Goal: Find specific page/section: Find specific page/section

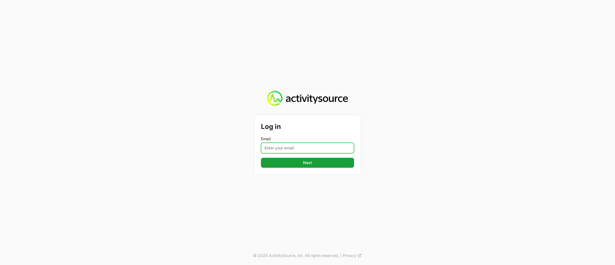
click at [309, 149] on input "Email" at bounding box center [307, 148] width 93 height 11
type input "[EMAIL_ADDRESS][DOMAIN_NAME]"
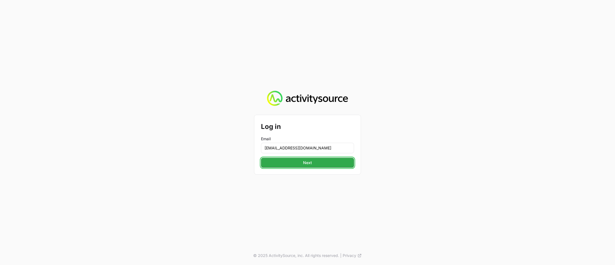
click at [314, 164] on span "Next" at bounding box center [307, 162] width 86 height 7
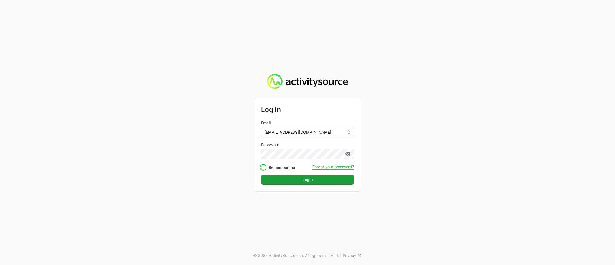
click at [263, 167] on input "Remember me" at bounding box center [263, 167] width 4 height 4
checkbox input "true"
click at [261, 174] on button "Login Login" at bounding box center [307, 179] width 93 height 10
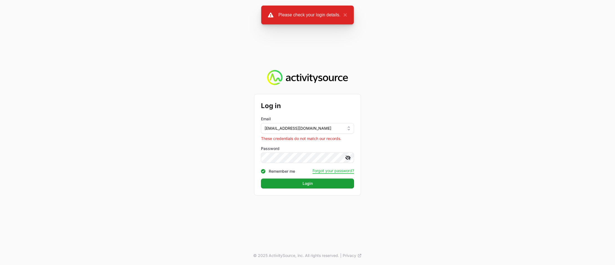
click at [345, 157] on icon at bounding box center [348, 158] width 6 height 6
click at [261, 178] on button "Login Login" at bounding box center [307, 183] width 93 height 10
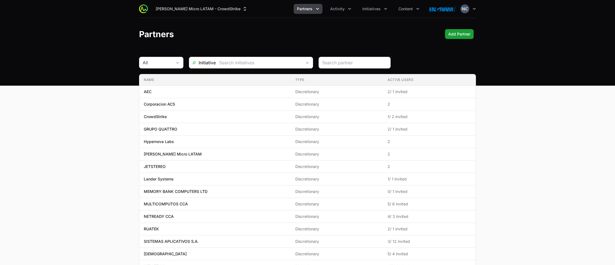
click at [206, 2] on div "[PERSON_NAME] Micro LATAM - CrowdStrike Partners Activity Initiatives Content O…" at bounding box center [307, 9] width 337 height 18
click at [207, 8] on button "[PERSON_NAME] Micro LATAM - CrowdStrike" at bounding box center [201, 9] width 99 height 10
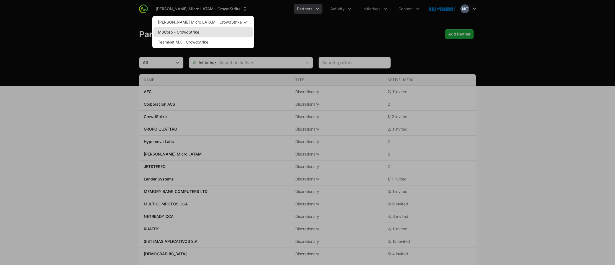
click at [203, 34] on link "M3Corp - CrowdStrike" at bounding box center [202, 32] width 99 height 10
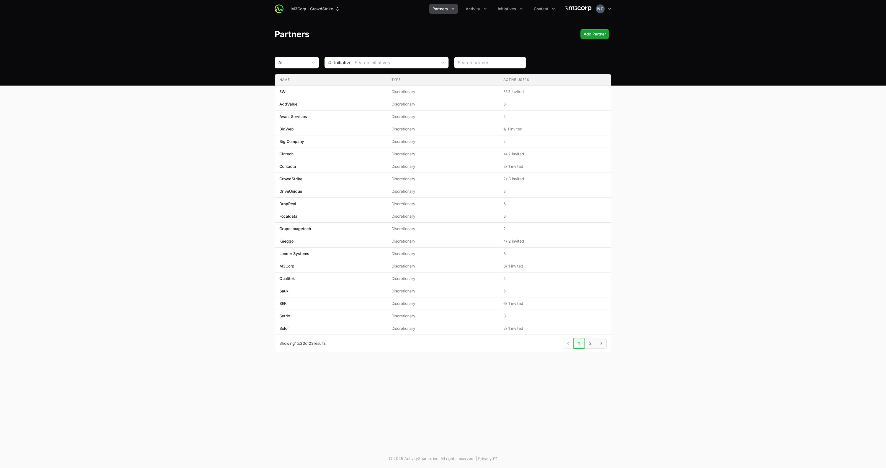
click at [314, 264] on span "23" at bounding box center [311, 343] width 5 height 5
click at [588, 264] on link "2" at bounding box center [590, 343] width 12 height 11
click at [565, 131] on icon "Previous" at bounding box center [568, 132] width 6 height 6
click at [588, 264] on link "2" at bounding box center [590, 343] width 12 height 11
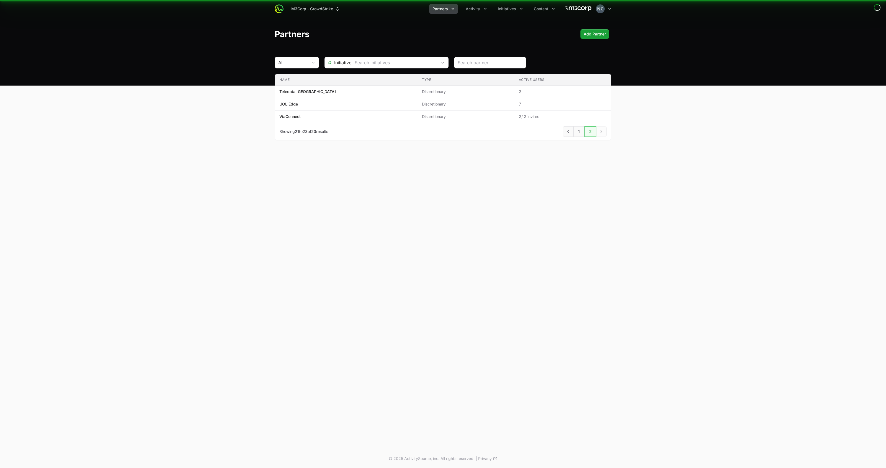
click at [601, 264] on div "M3Corp - CrowdStrike Partners Activity Initiatives Content Open user menu Open …" at bounding box center [443, 224] width 886 height 449
